Goal: Task Accomplishment & Management: Use online tool/utility

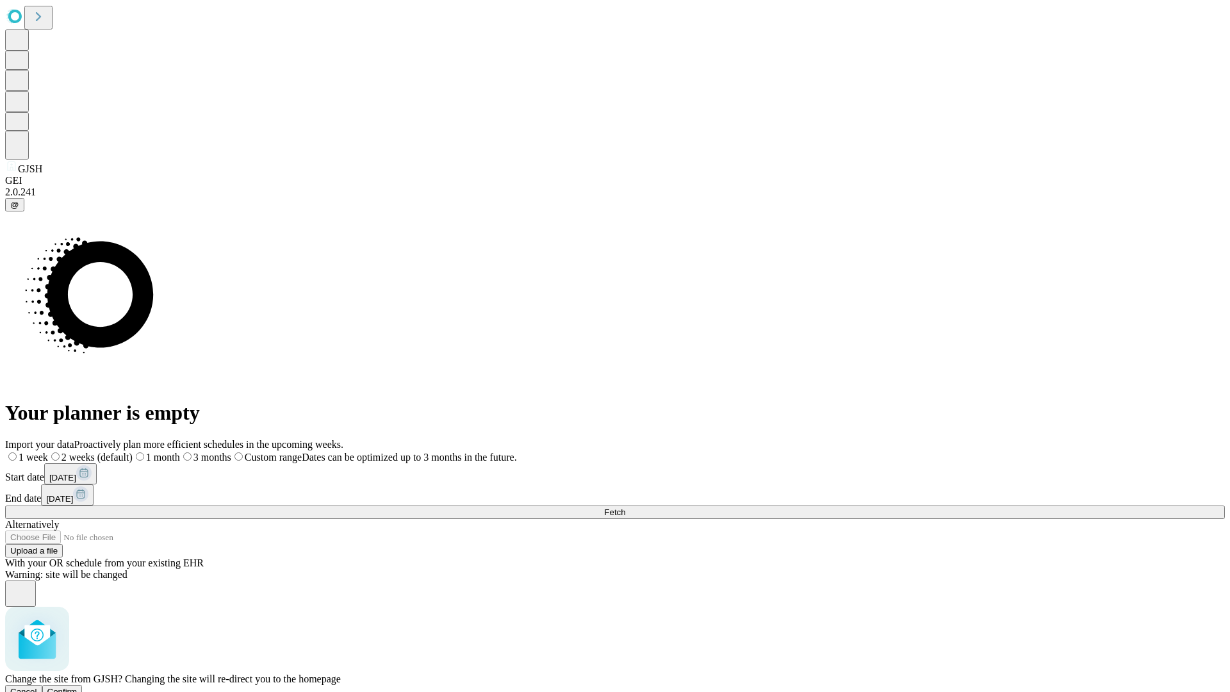
click at [78, 687] on span "Confirm" at bounding box center [62, 692] width 30 height 10
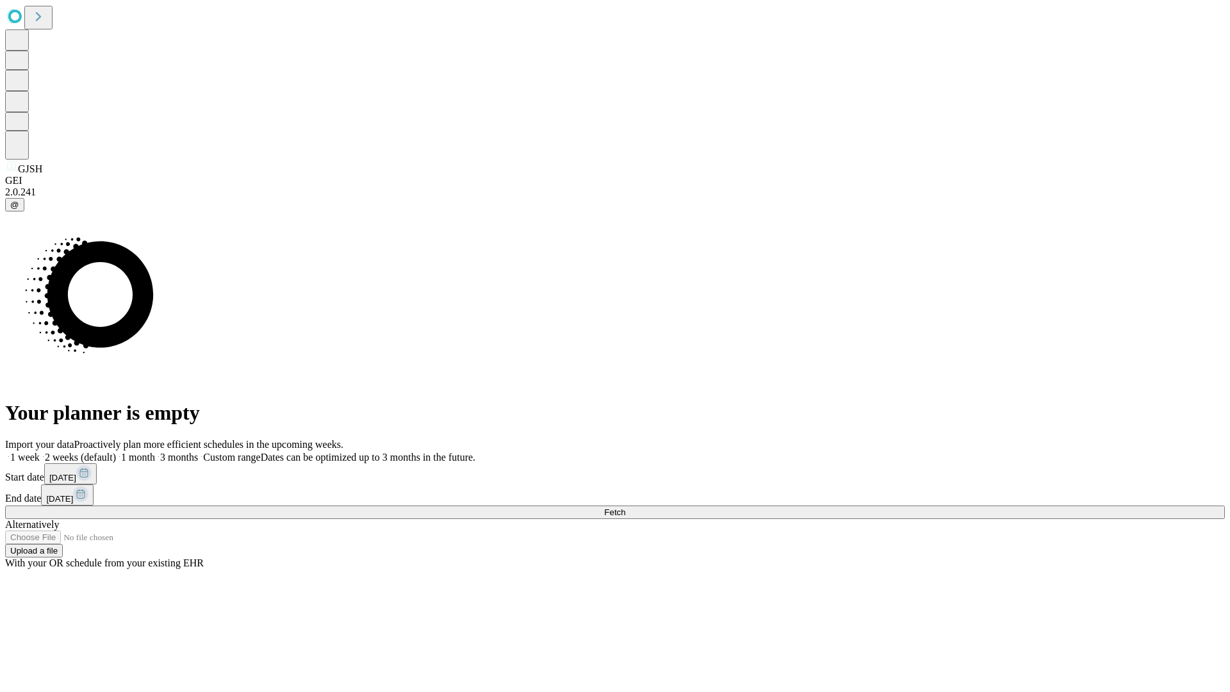
click at [155, 452] on label "1 month" at bounding box center [135, 457] width 39 height 11
click at [625, 507] on span "Fetch" at bounding box center [614, 512] width 21 height 10
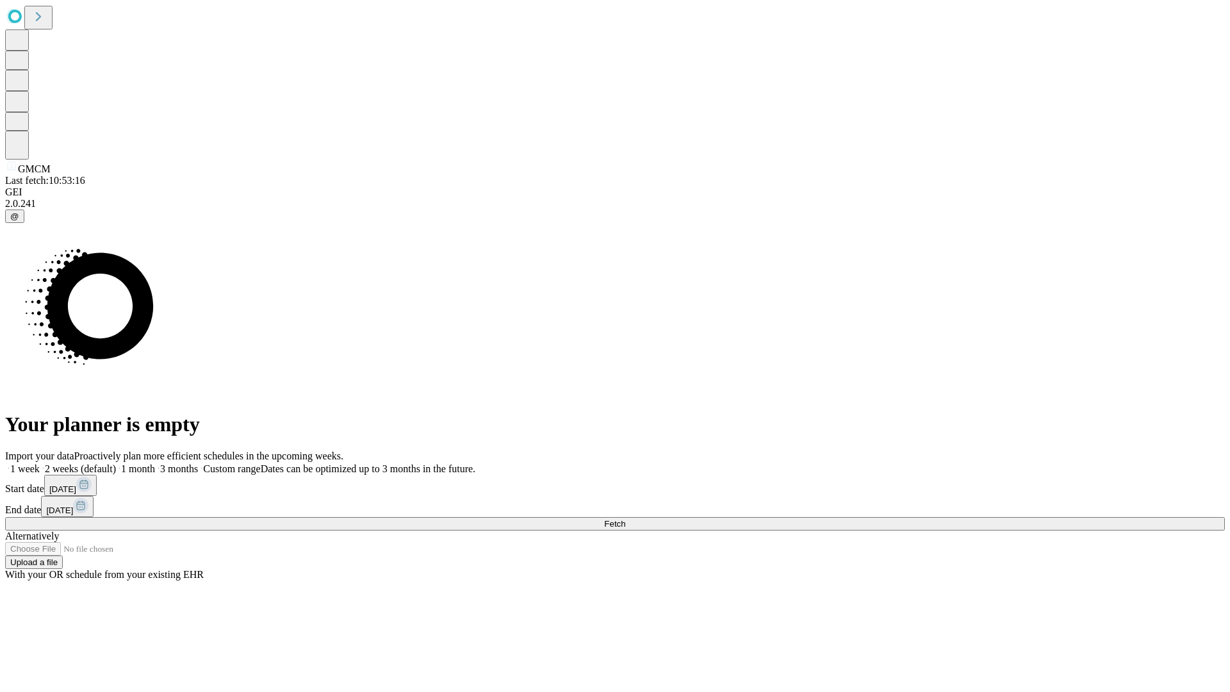
click at [155, 463] on label "1 month" at bounding box center [135, 468] width 39 height 11
click at [625, 519] on span "Fetch" at bounding box center [614, 524] width 21 height 10
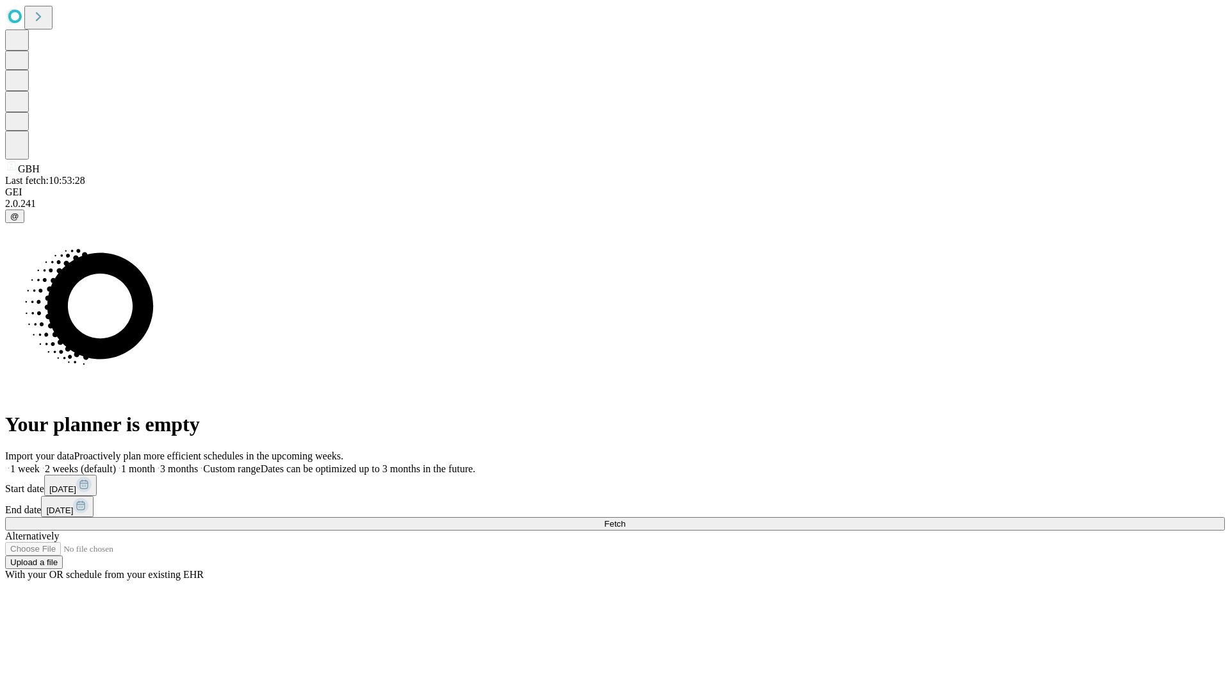
click at [625, 519] on span "Fetch" at bounding box center [614, 524] width 21 height 10
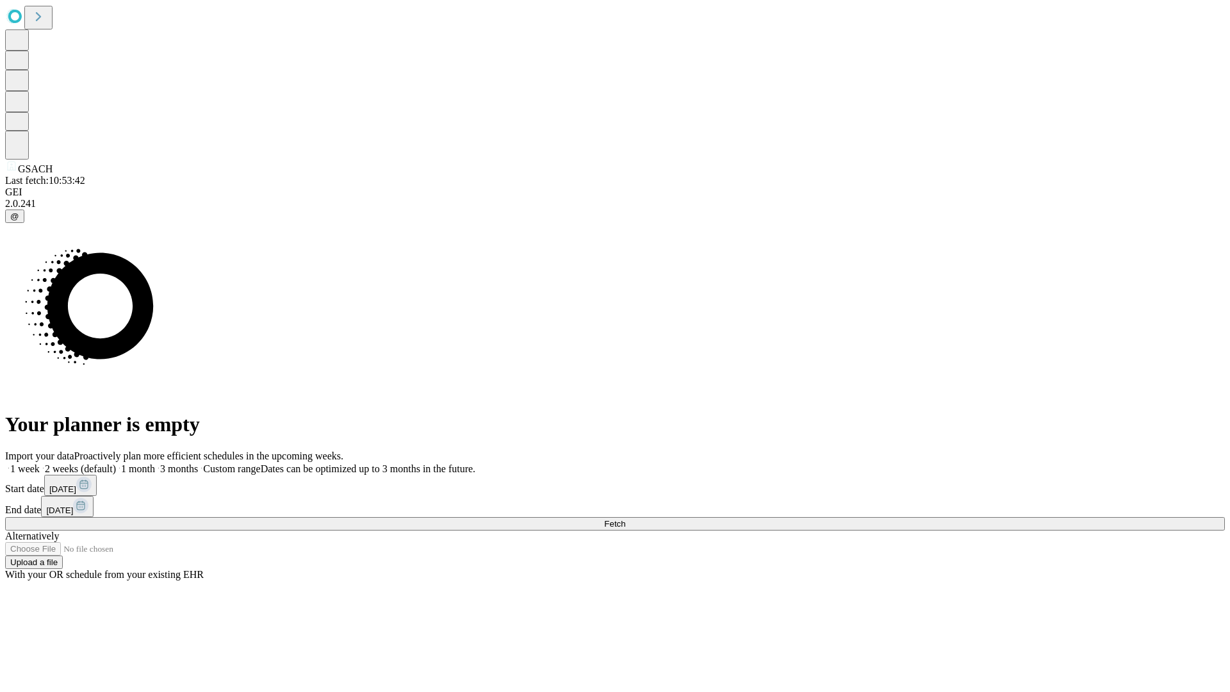
click at [155, 463] on label "1 month" at bounding box center [135, 468] width 39 height 11
click at [625, 519] on span "Fetch" at bounding box center [614, 524] width 21 height 10
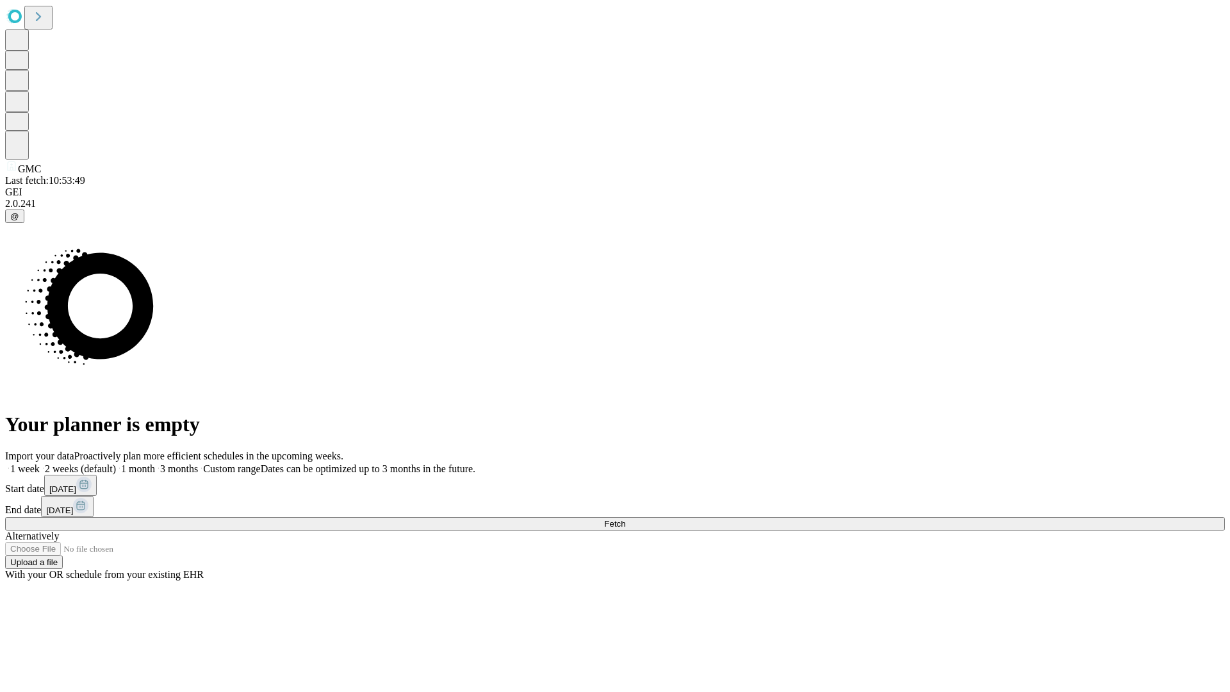
click at [155, 463] on label "1 month" at bounding box center [135, 468] width 39 height 11
click at [625, 519] on span "Fetch" at bounding box center [614, 524] width 21 height 10
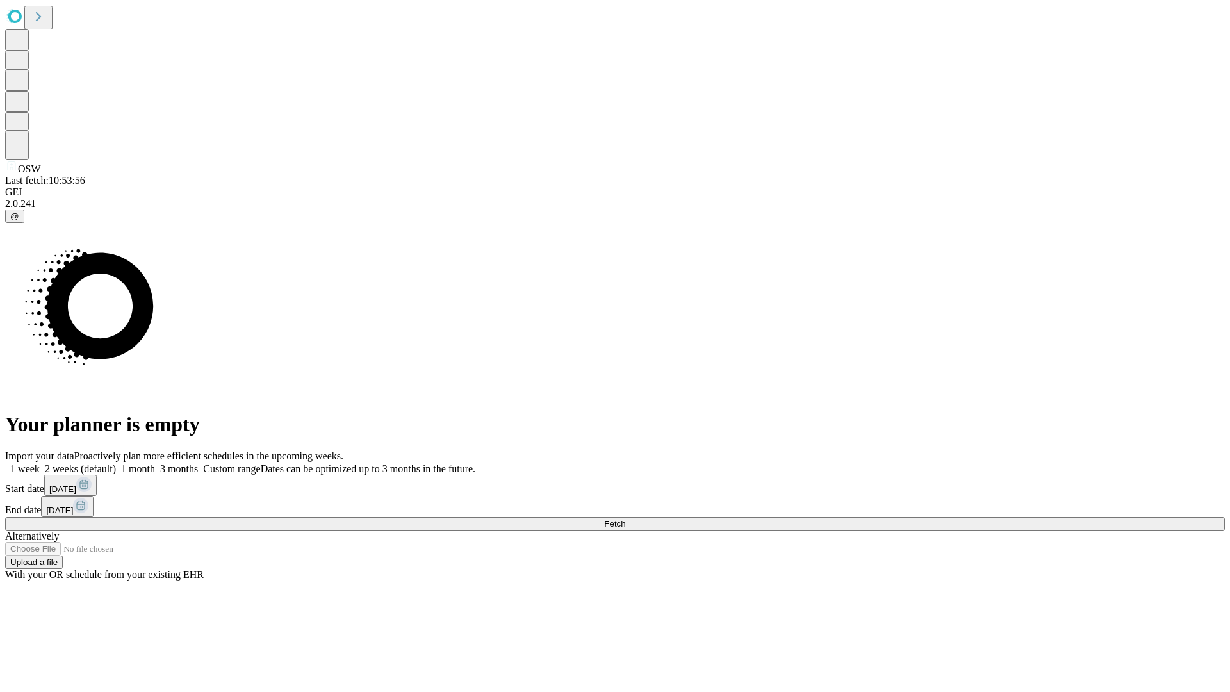
click at [155, 463] on label "1 month" at bounding box center [135, 468] width 39 height 11
click at [625, 519] on span "Fetch" at bounding box center [614, 524] width 21 height 10
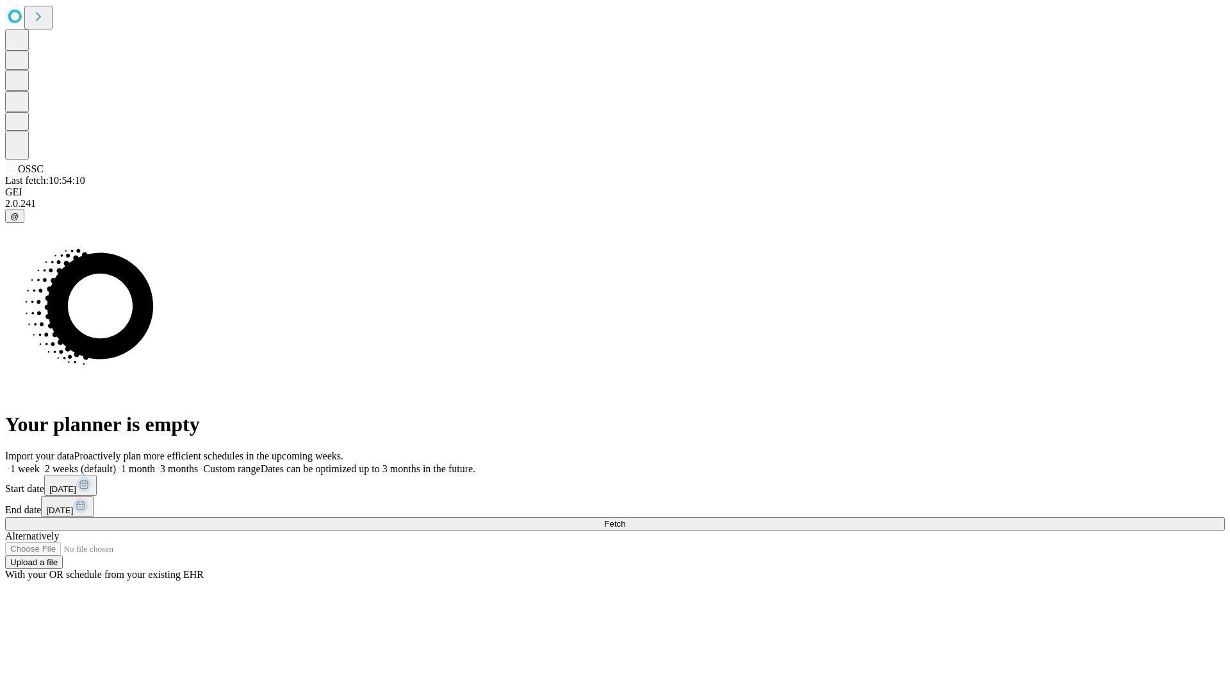
click at [155, 463] on label "1 month" at bounding box center [135, 468] width 39 height 11
click at [625, 519] on span "Fetch" at bounding box center [614, 524] width 21 height 10
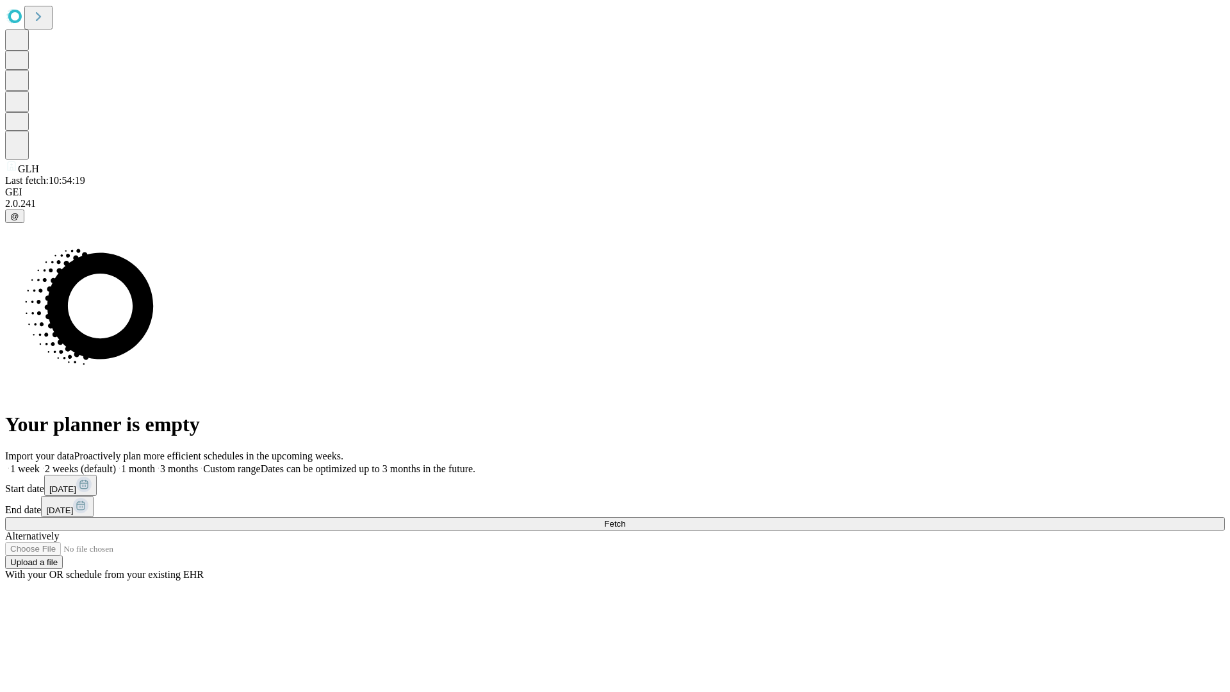
click at [155, 463] on label "1 month" at bounding box center [135, 468] width 39 height 11
click at [625, 519] on span "Fetch" at bounding box center [614, 524] width 21 height 10
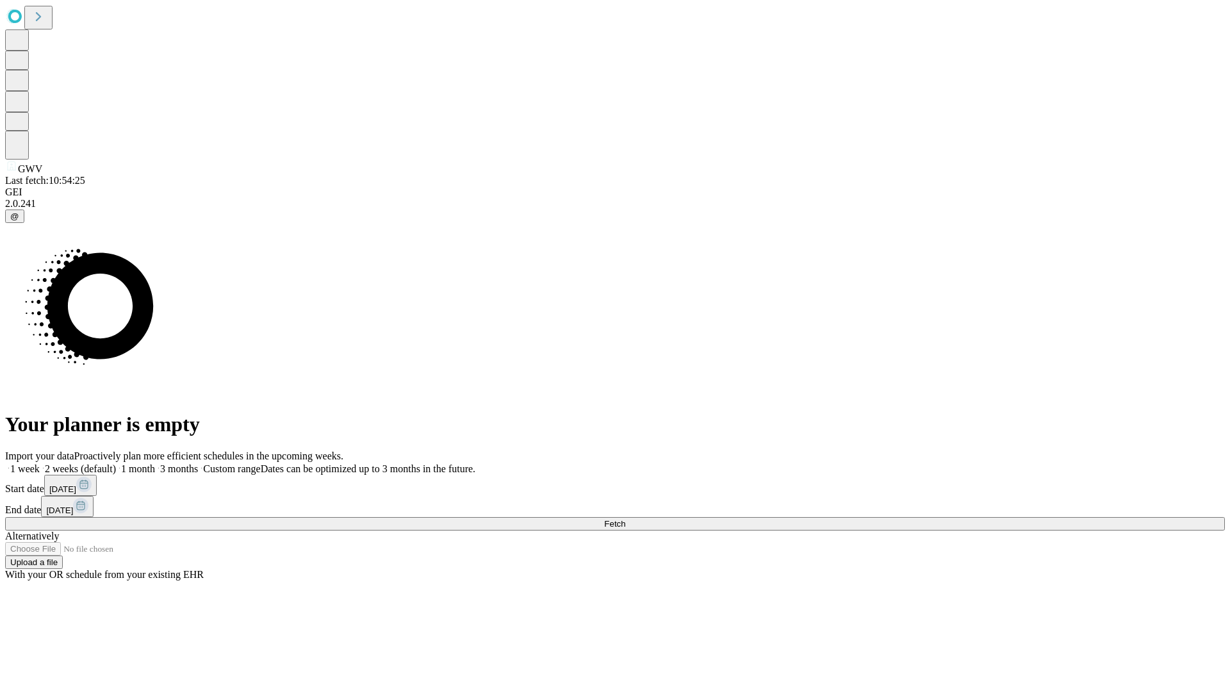
click at [155, 463] on label "1 month" at bounding box center [135, 468] width 39 height 11
click at [625, 519] on span "Fetch" at bounding box center [614, 524] width 21 height 10
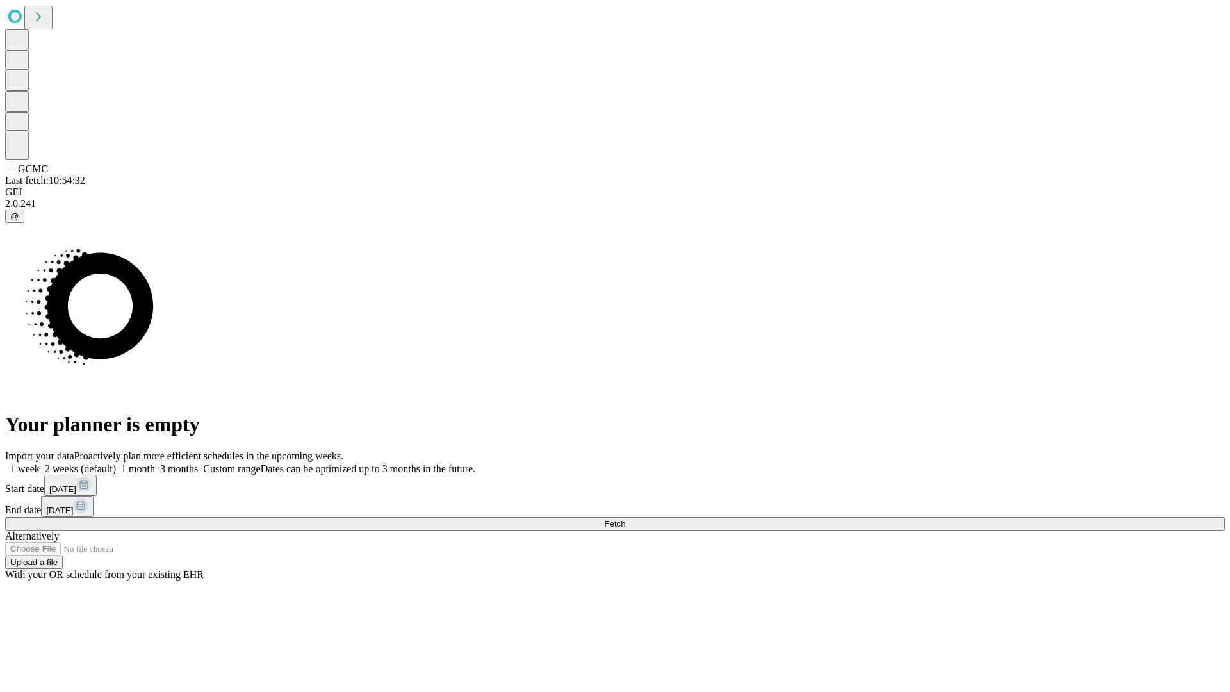
click at [155, 463] on label "1 month" at bounding box center [135, 468] width 39 height 11
click at [625, 519] on span "Fetch" at bounding box center [614, 524] width 21 height 10
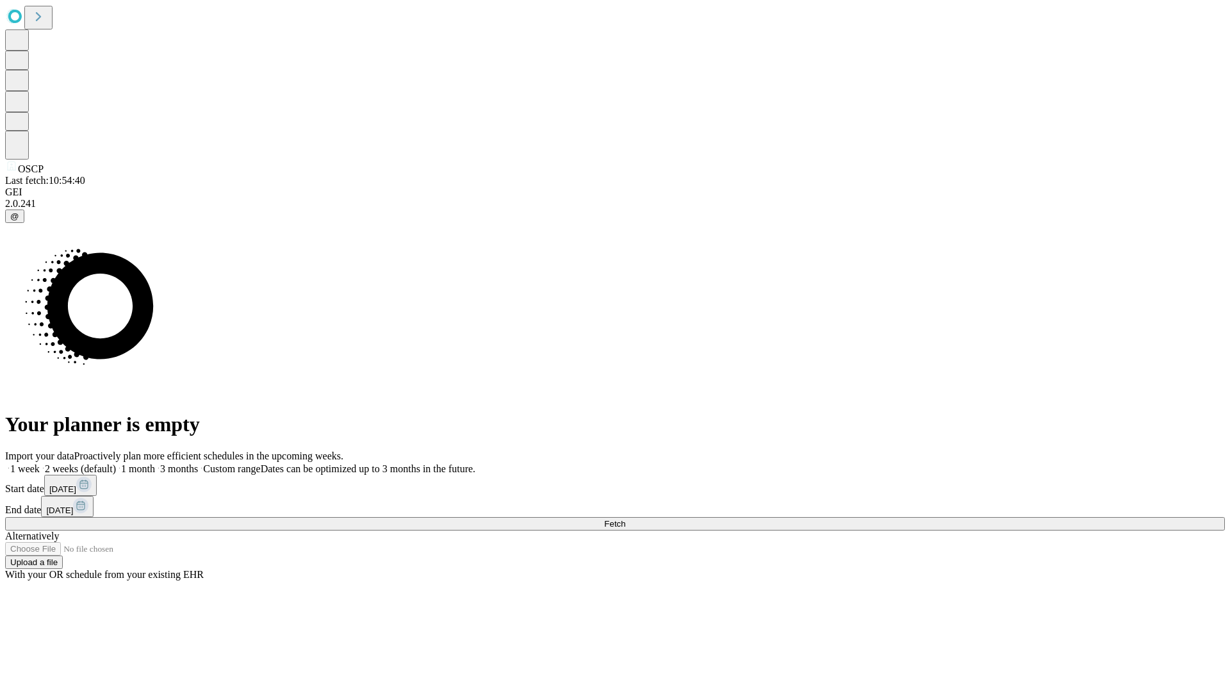
click at [155, 463] on label "1 month" at bounding box center [135, 468] width 39 height 11
click at [625, 519] on span "Fetch" at bounding box center [614, 524] width 21 height 10
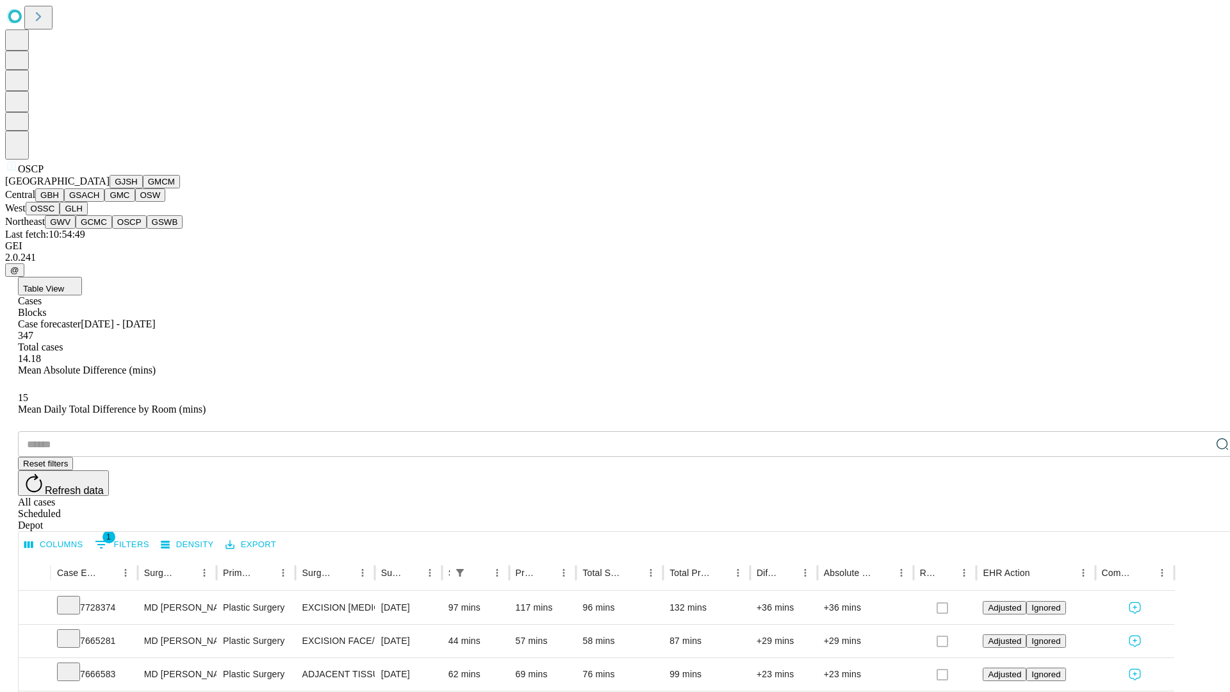
click at [147, 229] on button "GSWB" at bounding box center [165, 221] width 37 height 13
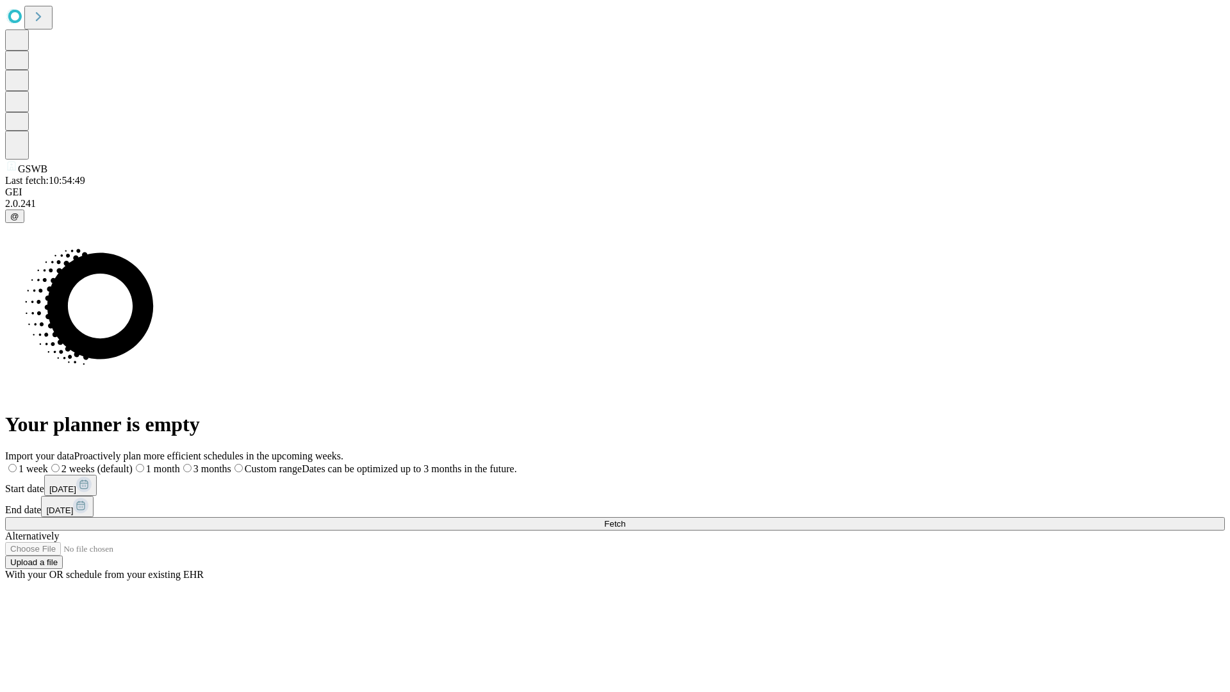
click at [625, 519] on span "Fetch" at bounding box center [614, 524] width 21 height 10
